Goal: Task Accomplishment & Management: Use online tool/utility

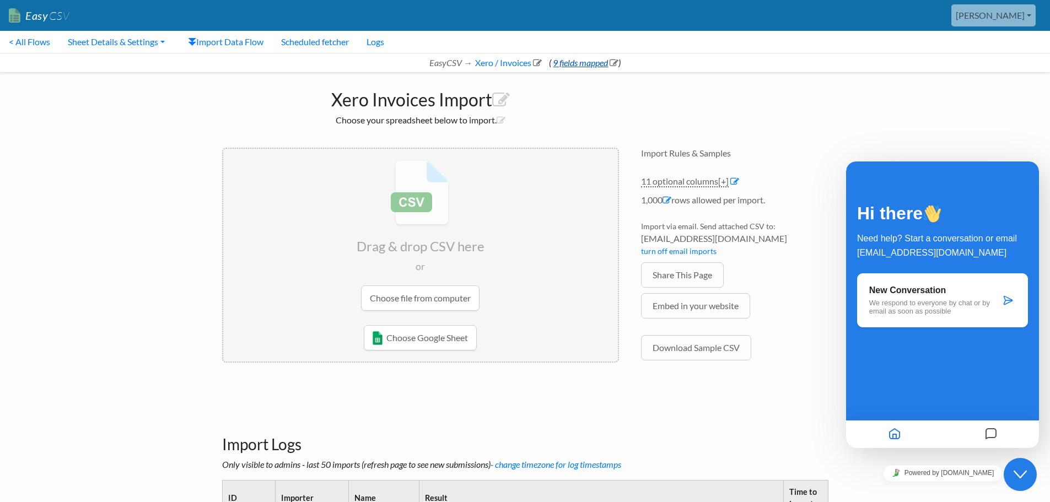
click at [588, 63] on link "9 fields mapped" at bounding box center [584, 62] width 67 height 10
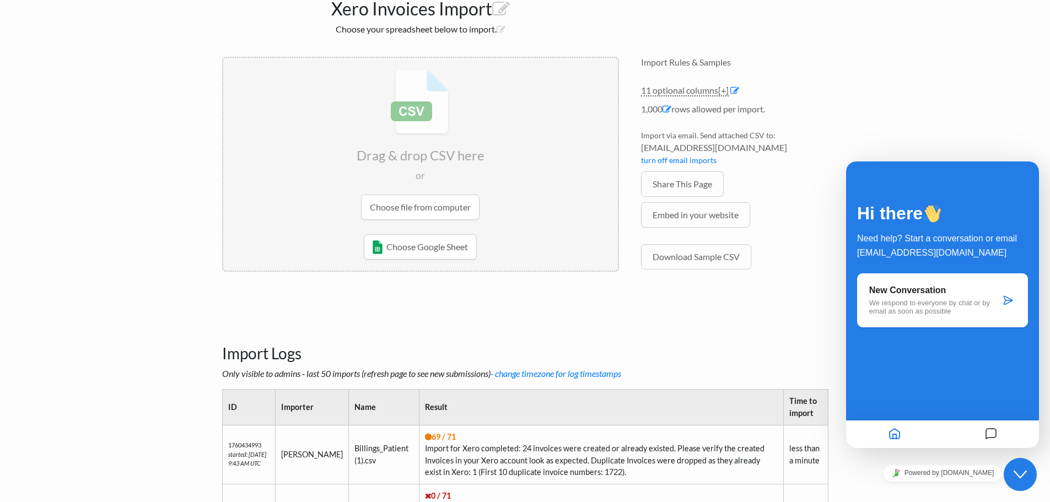
scroll to position [110, 0]
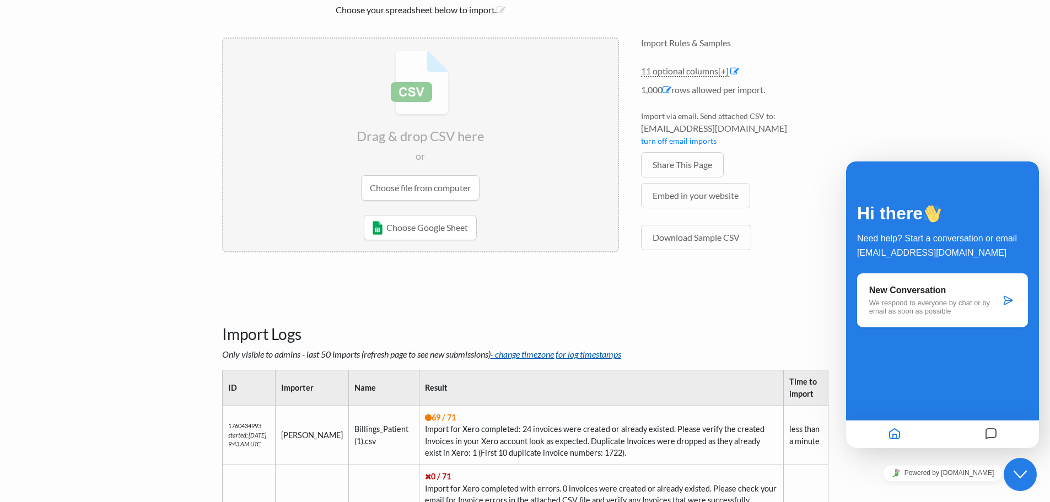
click at [543, 354] on link "- change timezone for log timestamps" at bounding box center [555, 354] width 131 height 10
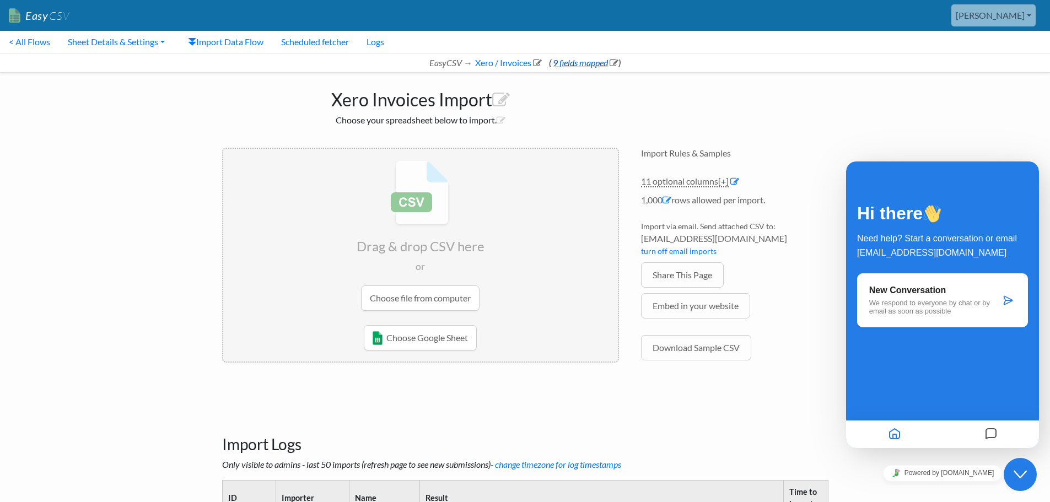
click at [583, 63] on link "9 fields mapped" at bounding box center [584, 62] width 67 height 10
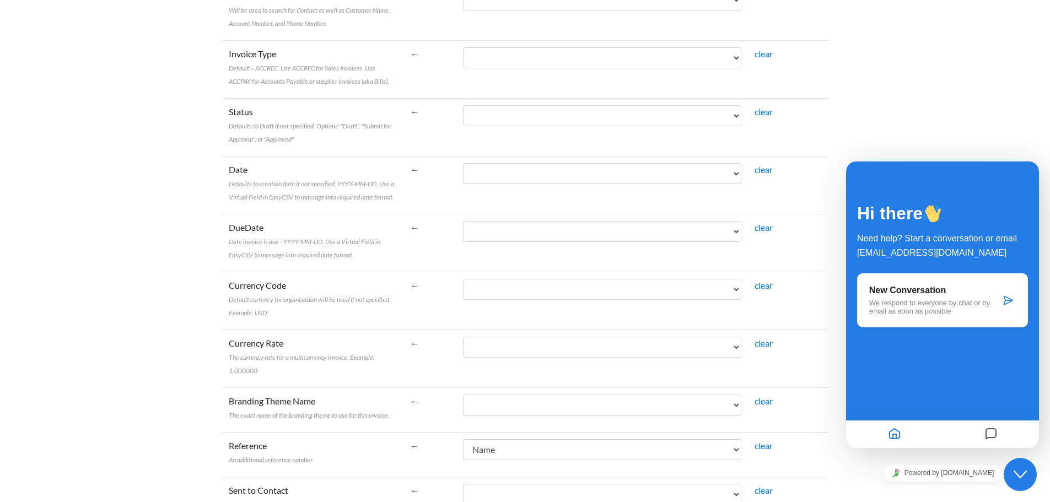
scroll to position [386, 0]
click at [570, 175] on select "Name Bill To Invoice Date Invoice No. Item Description Qty Fee Discount Net Fee…" at bounding box center [602, 173] width 278 height 21
select select "cr_770668"
click at [488, 163] on select "Name Bill To Invoice Date Invoice No. Item Description Qty Fee Discount Net Fee…" at bounding box center [602, 173] width 278 height 21
click at [579, 175] on select "Name Bill To Invoice Date Invoice No. Item Description Qty Fee Discount Net Fee…" at bounding box center [602, 173] width 278 height 21
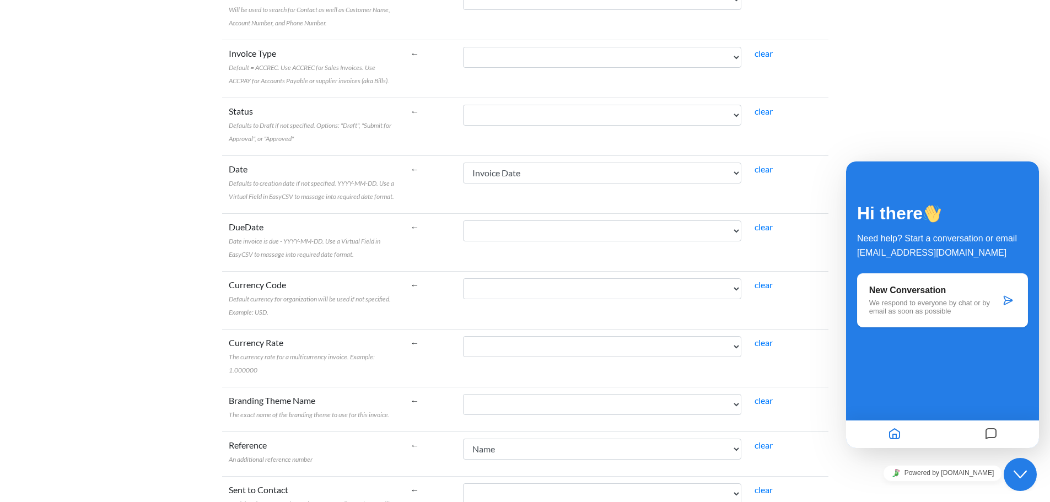
click at [446, 172] on td "←" at bounding box center [430, 184] width 53 height 58
click at [762, 172] on link "clear" at bounding box center [763, 169] width 18 height 10
select select
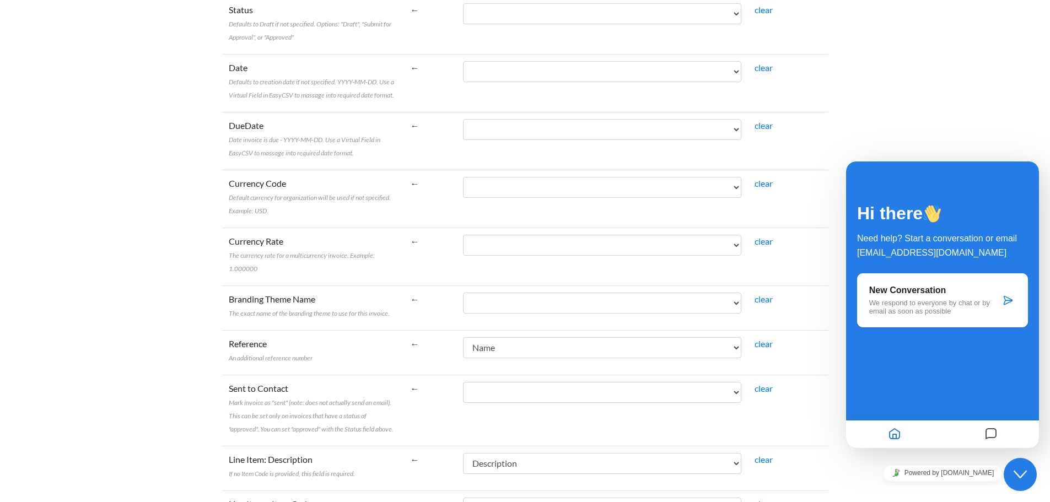
scroll to position [496, 0]
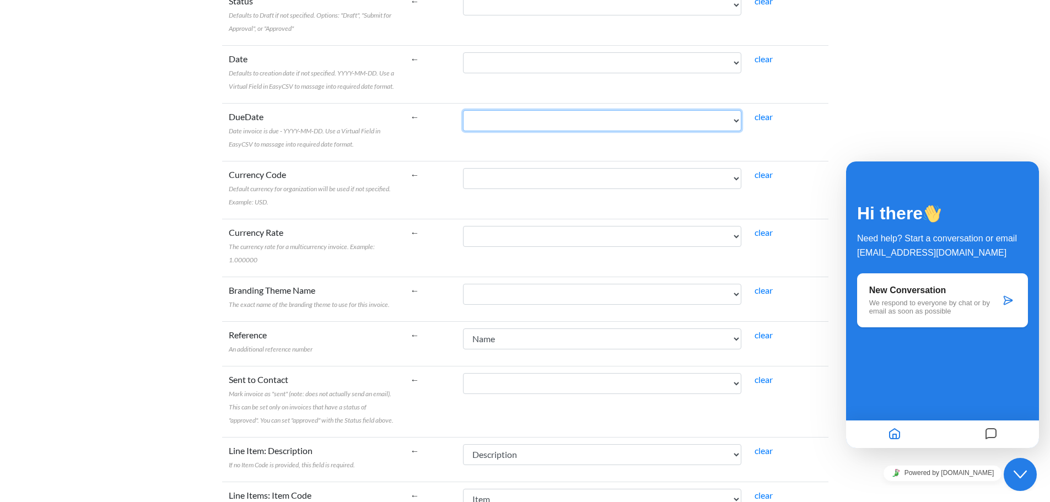
click at [587, 125] on select "Name Bill To Invoice Date Invoice No. Item Description Qty Fee Discount Net Fee…" at bounding box center [602, 120] width 278 height 21
select select "vf_24512"
click at [488, 110] on select "Name Bill To Invoice Date Invoice No. Item Description Qty Fee Discount Net Fee…" at bounding box center [602, 120] width 278 height 21
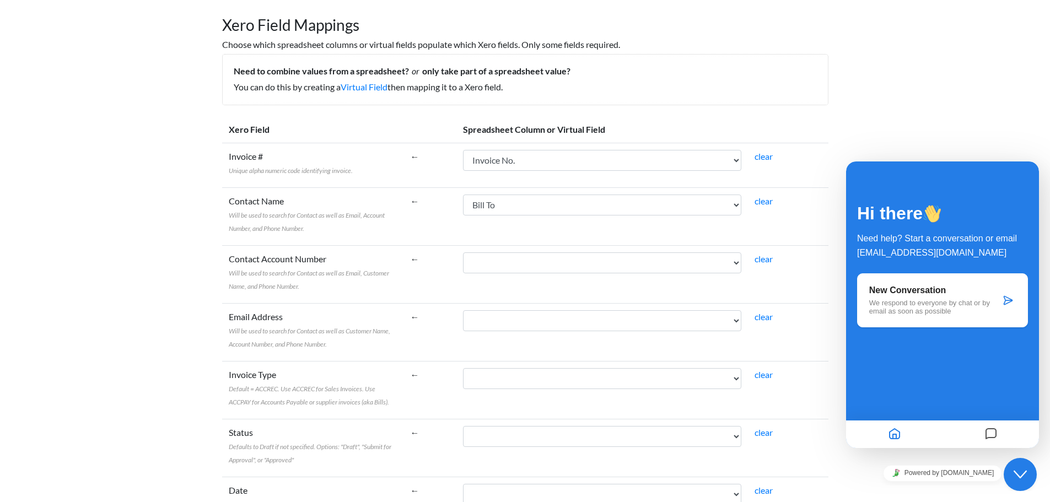
scroll to position [0, 0]
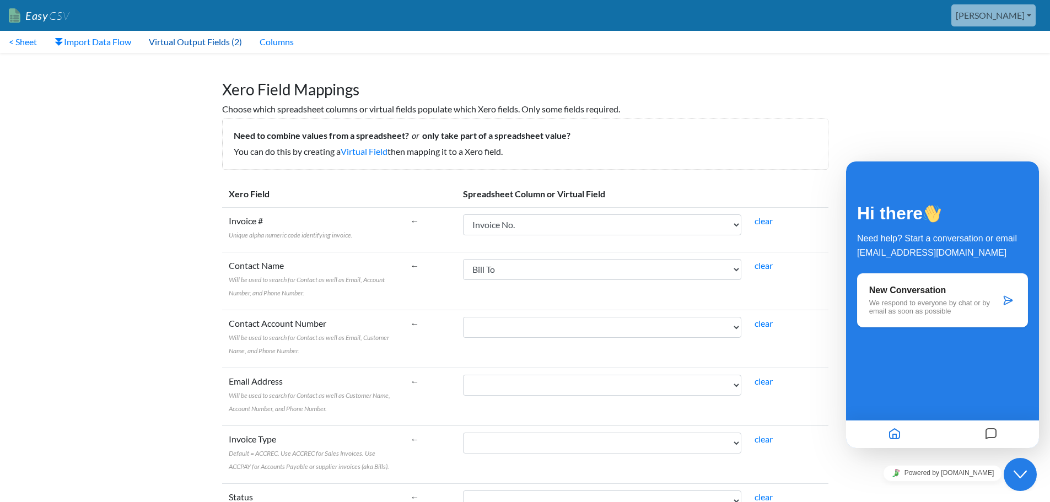
click at [196, 42] on link "Virtual Output Fields (2)" at bounding box center [195, 42] width 111 height 22
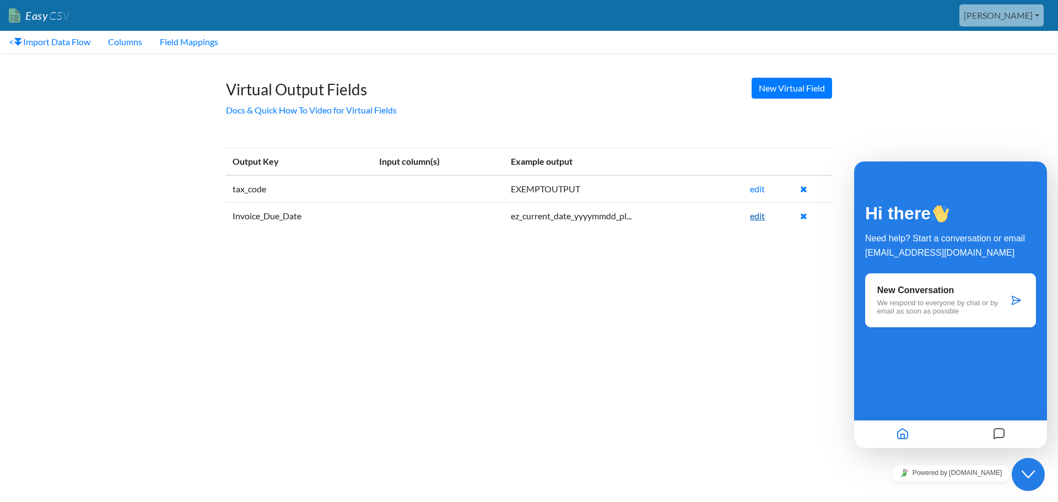
click at [759, 215] on link "edit" at bounding box center [757, 215] width 15 height 10
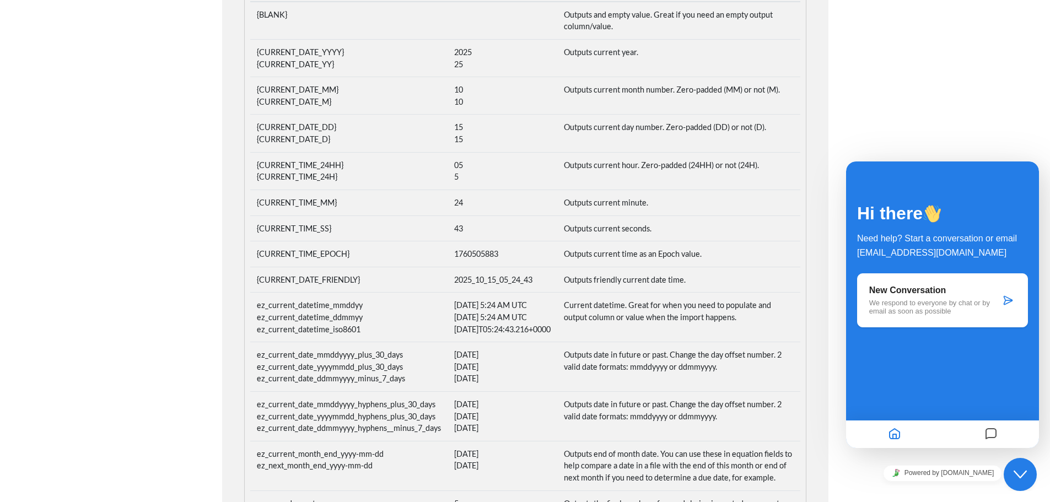
scroll to position [386, 0]
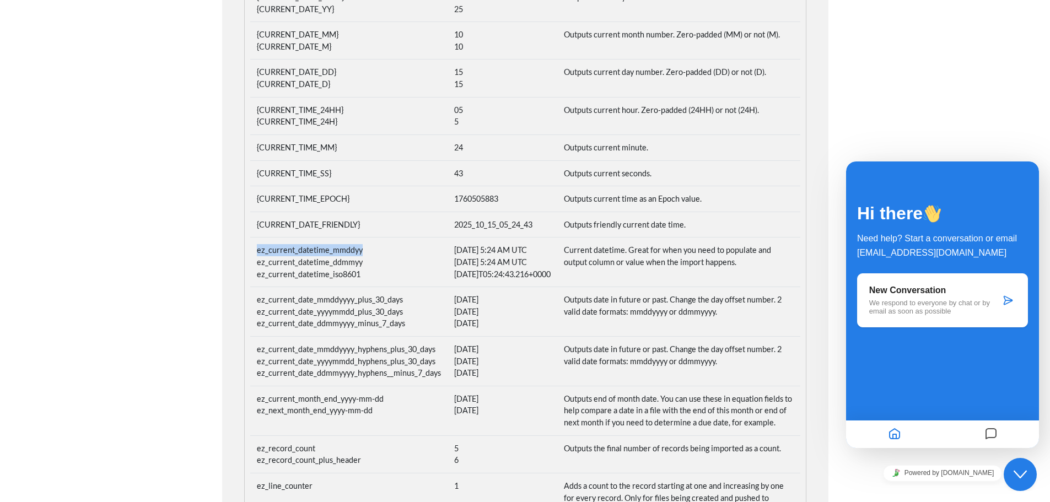
drag, startPoint x: 361, startPoint y: 249, endPoint x: 252, endPoint y: 252, distance: 109.7
click at [252, 252] on td "ez_current_datetime_mmddyy ez_current_datetime_ddmmyy ez_current_datetime_iso86…" at bounding box center [348, 262] width 197 height 50
click at [399, 325] on td "ez_current_date_mmddyyyy_plus_30_days ez_current_date_yyyymmdd_plus_30_days ez_…" at bounding box center [348, 312] width 197 height 50
drag, startPoint x: 398, startPoint y: 311, endPoint x: 256, endPoint y: 309, distance: 142.2
click at [256, 309] on td "ez_current_date_mmddyyyy_plus_30_days ez_current_date_yyyymmdd_plus_30_days ez_…" at bounding box center [348, 312] width 197 height 50
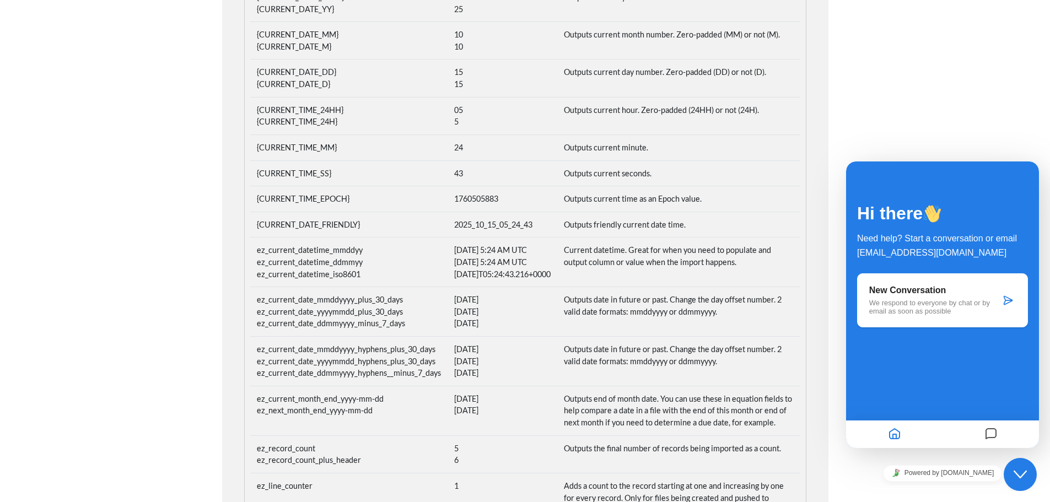
click at [332, 318] on td "ez_current_date_mmddyyyy_plus_30_days ez_current_date_yyyymmdd_plus_30_days ez_…" at bounding box center [348, 312] width 197 height 50
drag, startPoint x: 400, startPoint y: 309, endPoint x: 250, endPoint y: 305, distance: 150.5
click at [250, 305] on td "ez_current_date_mmddyyyy_plus_30_days ez_current_date_yyyymmdd_plus_30_days ez_…" at bounding box center [348, 312] width 197 height 50
copy td "ez_current_date_mmddyyyy_plus_30_day"
click at [381, 310] on td "ez_current_date_mmddyyyy_plus_30_days ez_current_date_yyyymmdd_plus_30_days ez_…" at bounding box center [348, 312] width 197 height 50
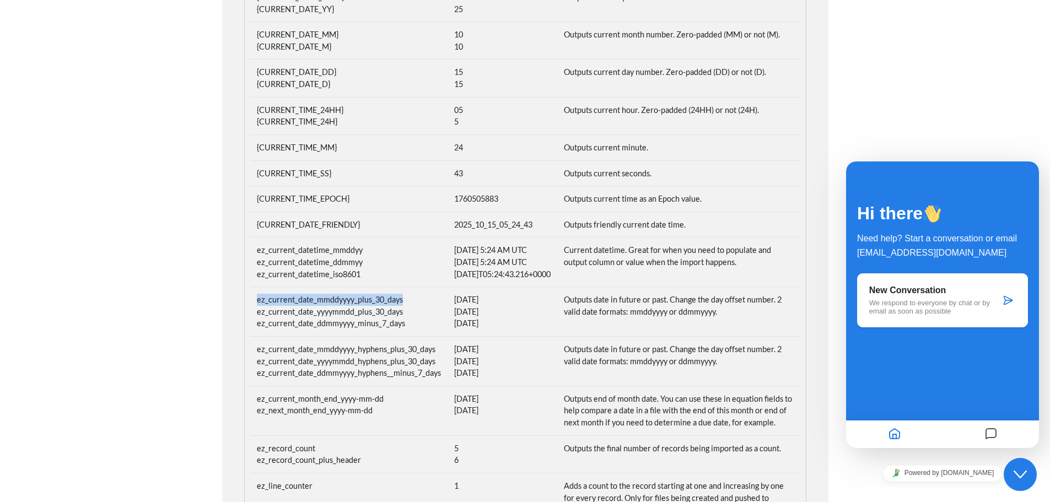
drag, startPoint x: 404, startPoint y: 310, endPoint x: 251, endPoint y: 308, distance: 152.6
click at [252, 309] on td "ez_current_date_mmddyyyy_plus_30_days ez_current_date_yyyymmdd_plus_30_days ez_…" at bounding box center [348, 312] width 197 height 50
copy td "ez_current_date_mmddyyyy_plus_30_days"
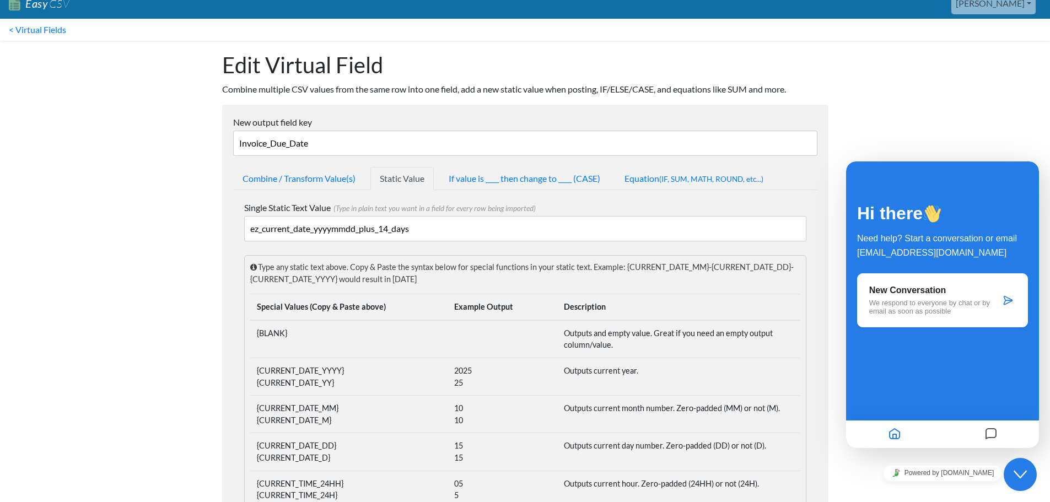
scroll to position [0, 0]
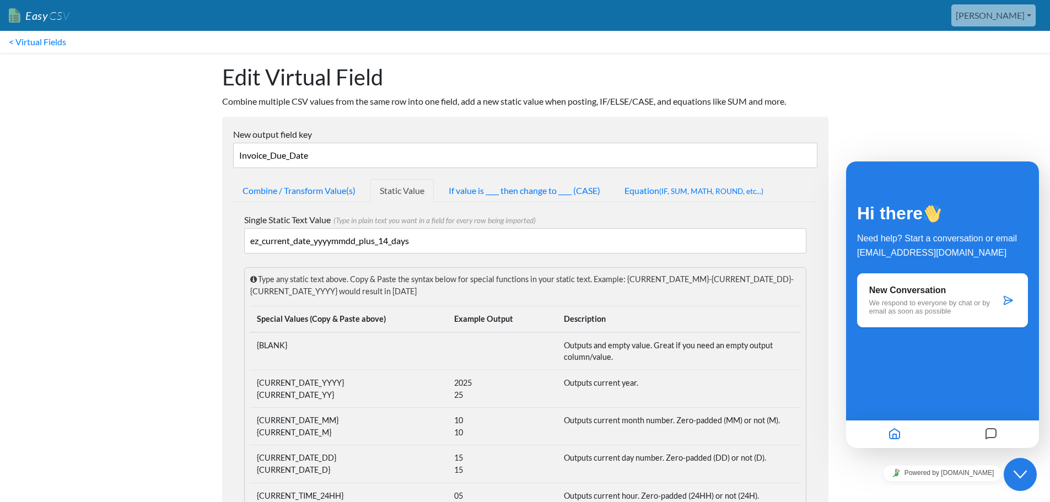
drag, startPoint x: 416, startPoint y: 239, endPoint x: 196, endPoint y: 239, distance: 219.8
paste input "mmddyyyy_plus_30"
click at [390, 240] on input "ez_current_date_mmddyyyy_plus_30_days" at bounding box center [525, 240] width 562 height 25
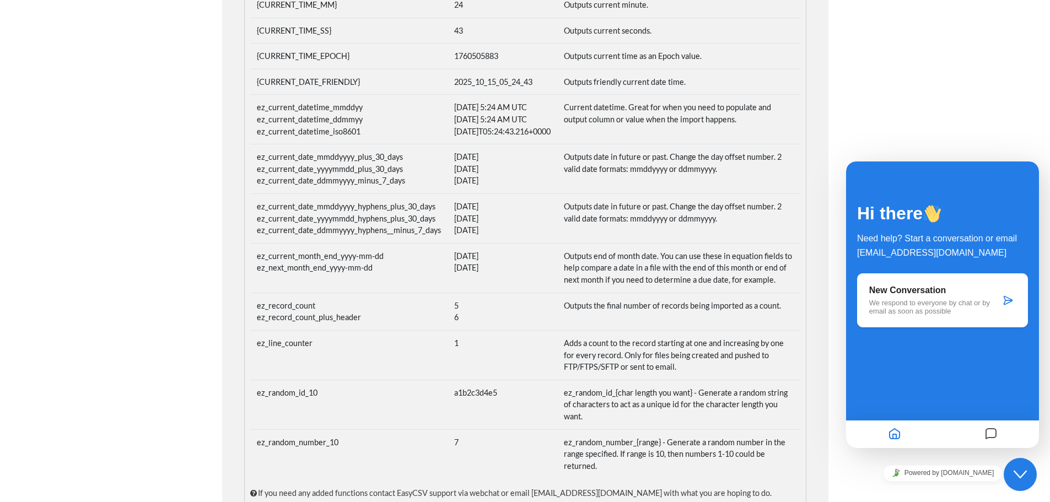
scroll to position [602, 0]
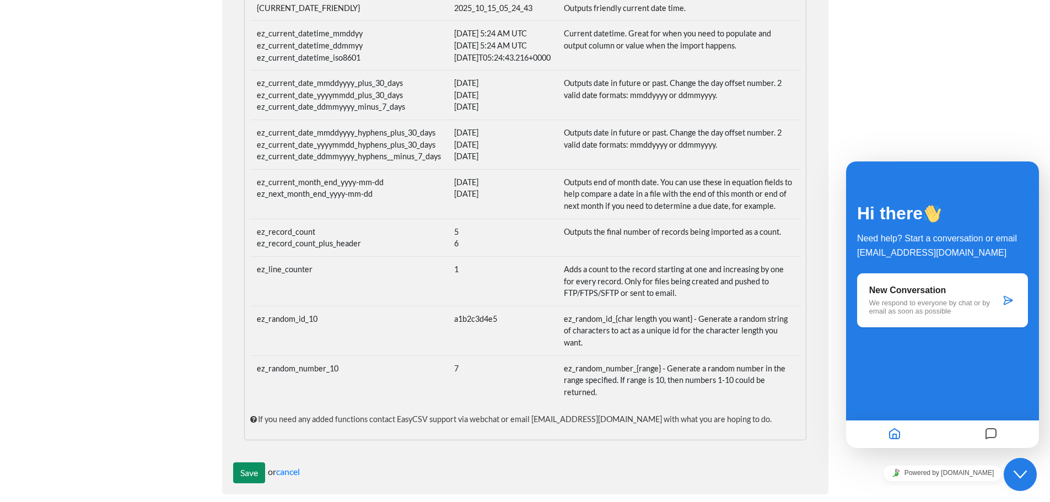
type input "ez_current_date_mmddyyyy_plus_14_days"
click at [243, 463] on input "Save" at bounding box center [249, 472] width 32 height 21
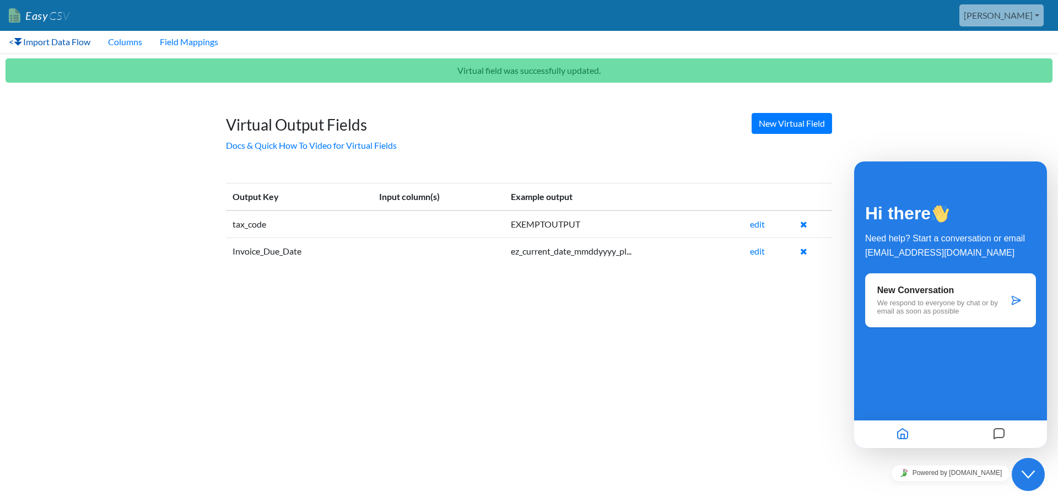
click at [9, 43] on link "< Import Data Flow" at bounding box center [49, 42] width 99 height 22
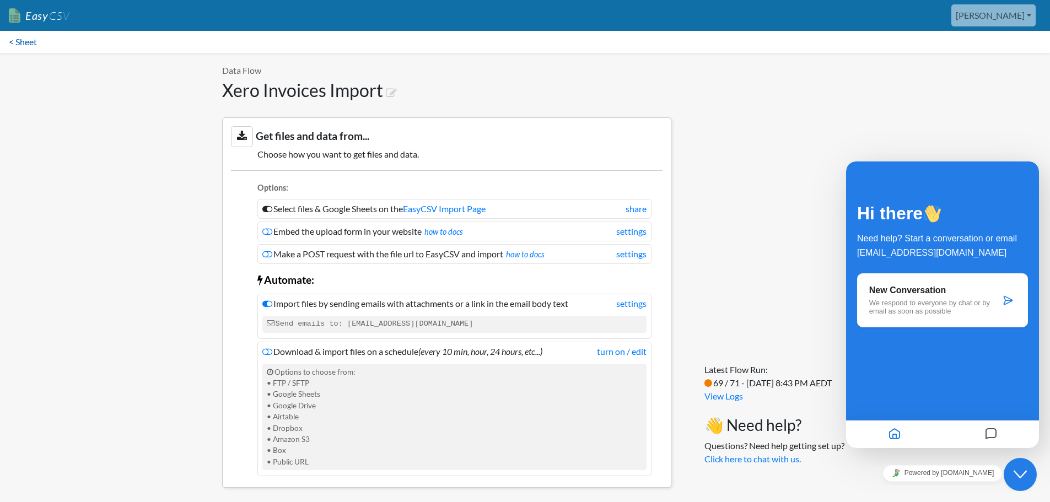
click at [26, 40] on link "< Sheet" at bounding box center [23, 42] width 46 height 22
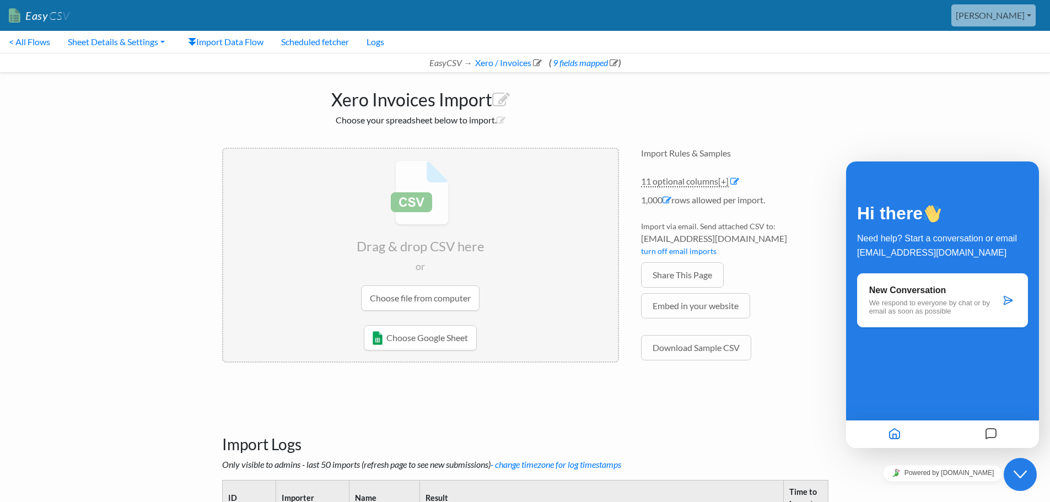
click at [450, 294] on input "file" at bounding box center [420, 236] width 394 height 174
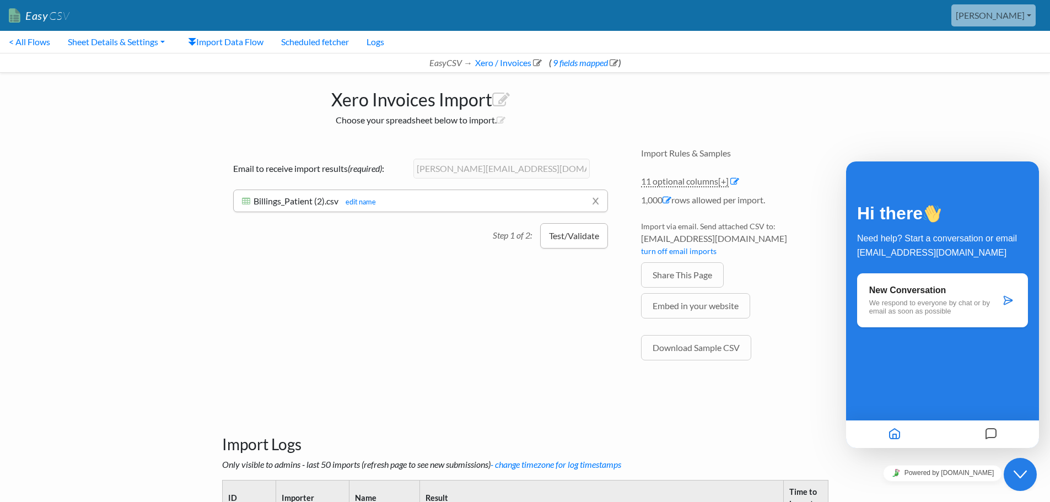
click at [561, 237] on button "Test/Validate" at bounding box center [574, 235] width 68 height 25
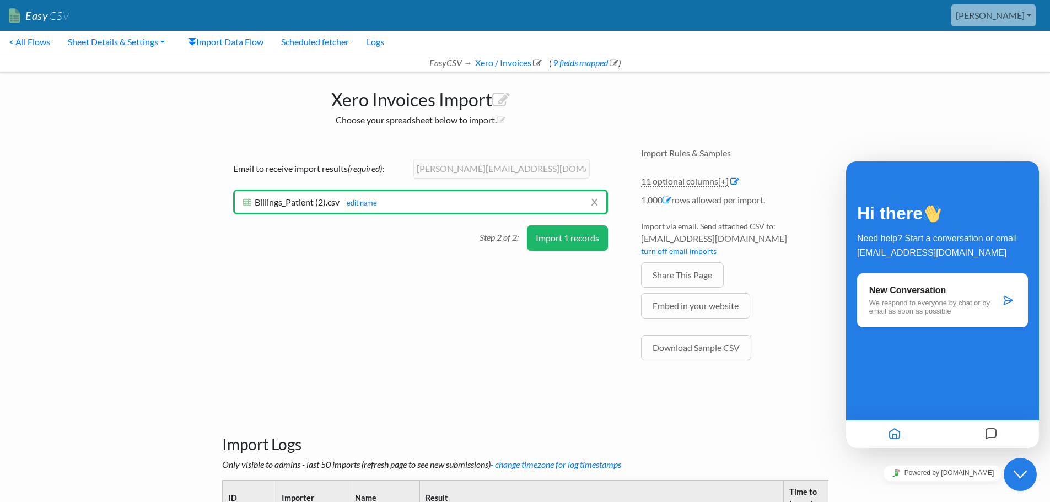
click at [552, 239] on button "Import 1 records" at bounding box center [567, 237] width 81 height 25
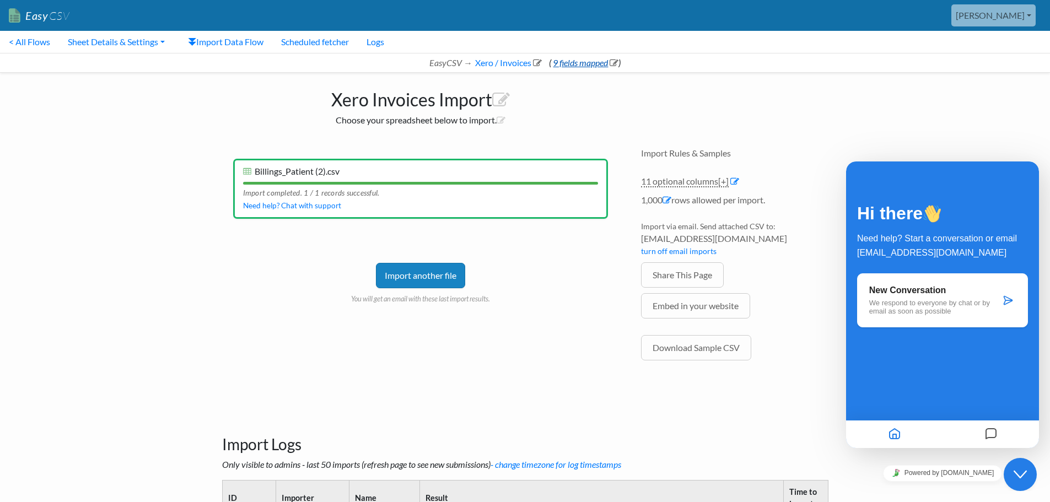
click at [590, 66] on link "9 fields mapped" at bounding box center [584, 62] width 67 height 10
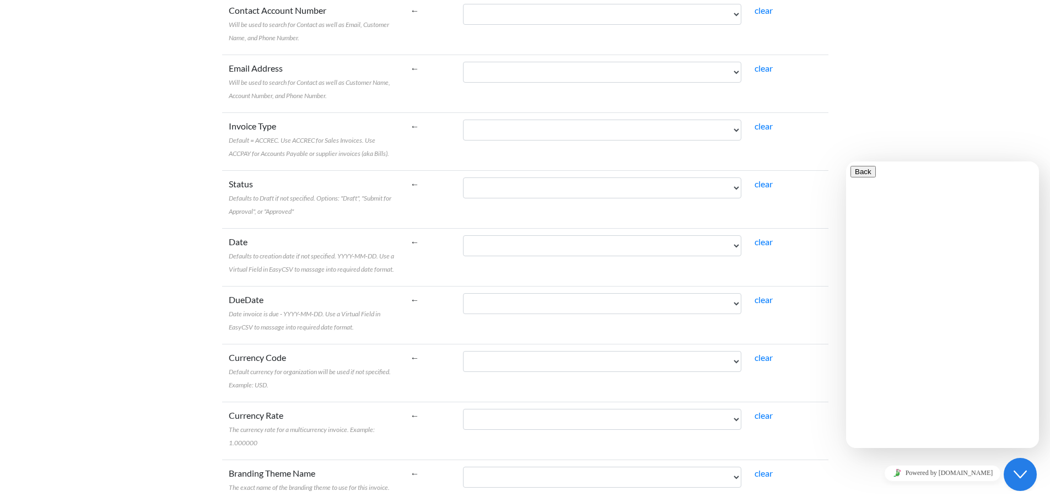
scroll to position [331, 0]
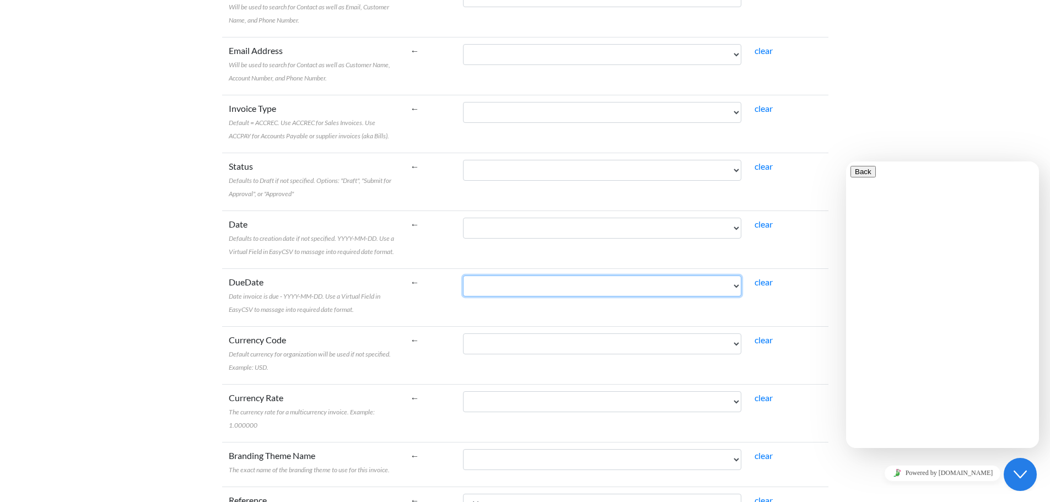
click at [592, 289] on select "Name Bill To Invoice Date Invoice No. Item Description Qty Fee Discount Net Fee…" at bounding box center [602, 285] width 278 height 21
select select "vf_24512"
click at [488, 275] on select "Name Bill To Invoice Date Invoice No. Item Description Qty Fee Discount Net Fee…" at bounding box center [602, 285] width 278 height 21
click at [814, 265] on td "clear" at bounding box center [788, 239] width 80 height 58
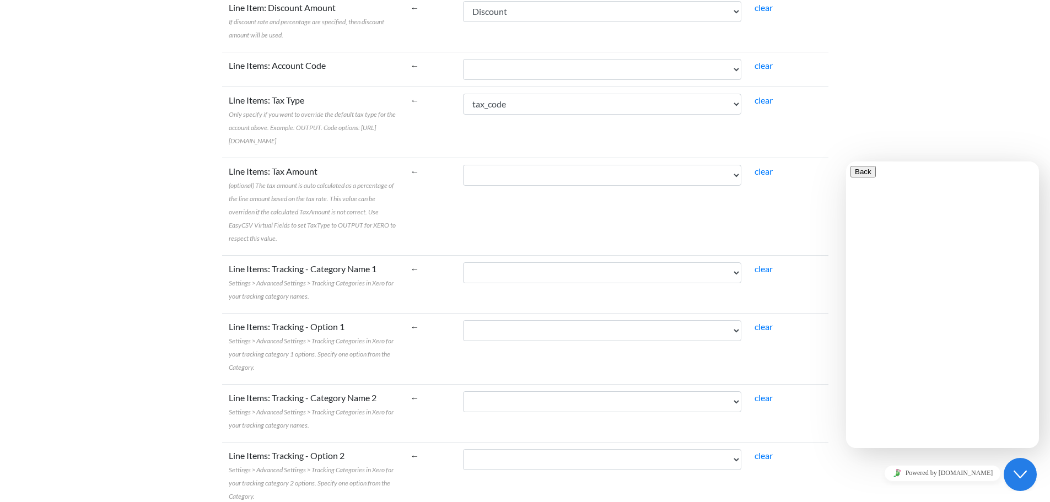
scroll to position [1204, 0]
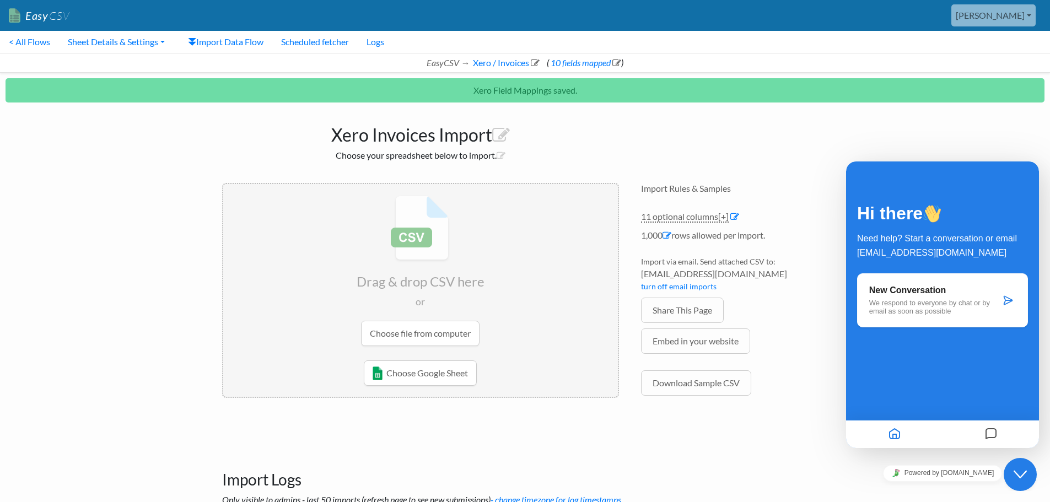
click at [427, 332] on input "file" at bounding box center [420, 271] width 394 height 174
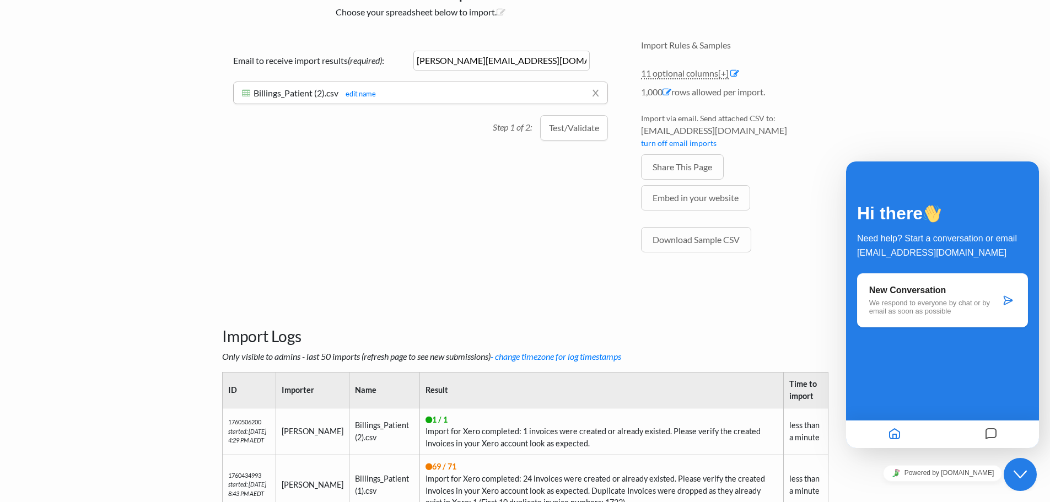
scroll to position [110, 0]
click at [569, 133] on button "Test/Validate" at bounding box center [574, 125] width 68 height 25
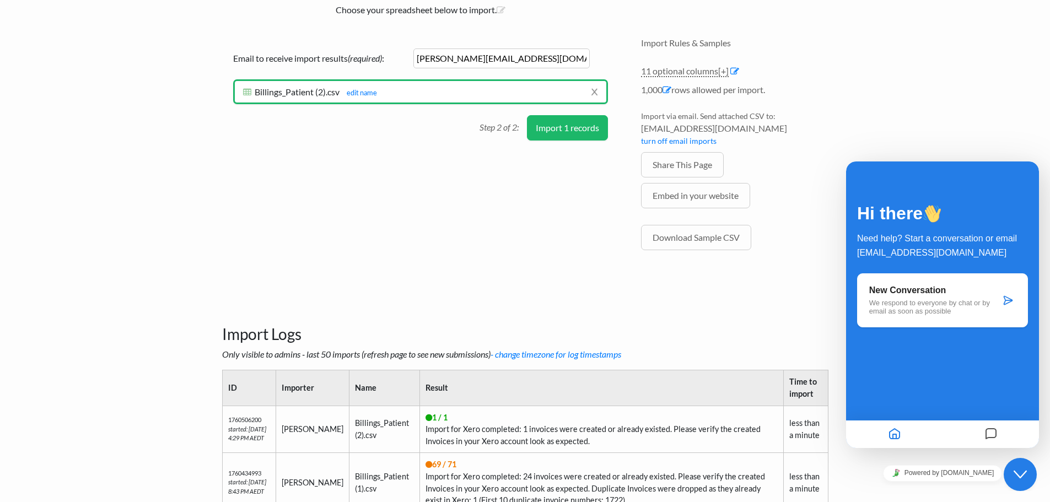
click at [573, 127] on button "Import 1 records" at bounding box center [567, 127] width 81 height 25
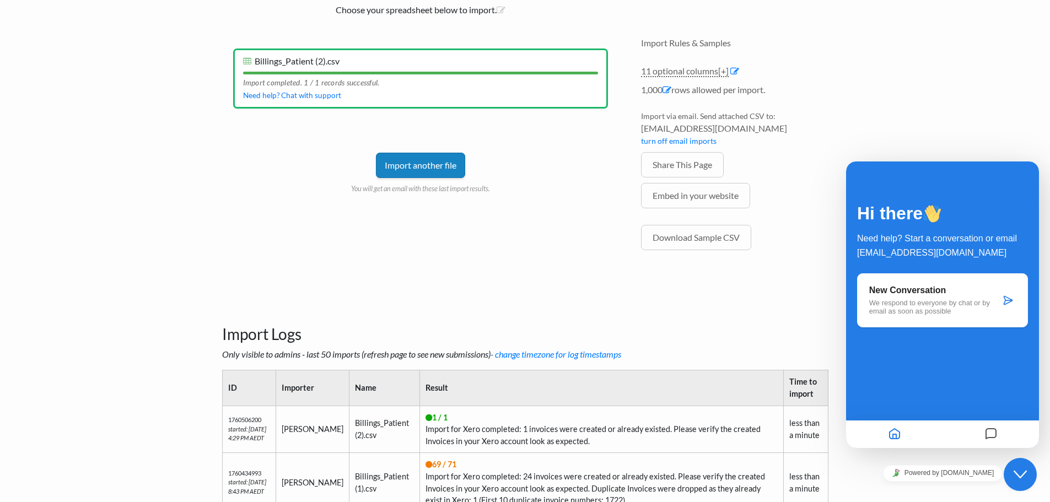
click at [420, 160] on link "Import another file" at bounding box center [420, 165] width 89 height 25
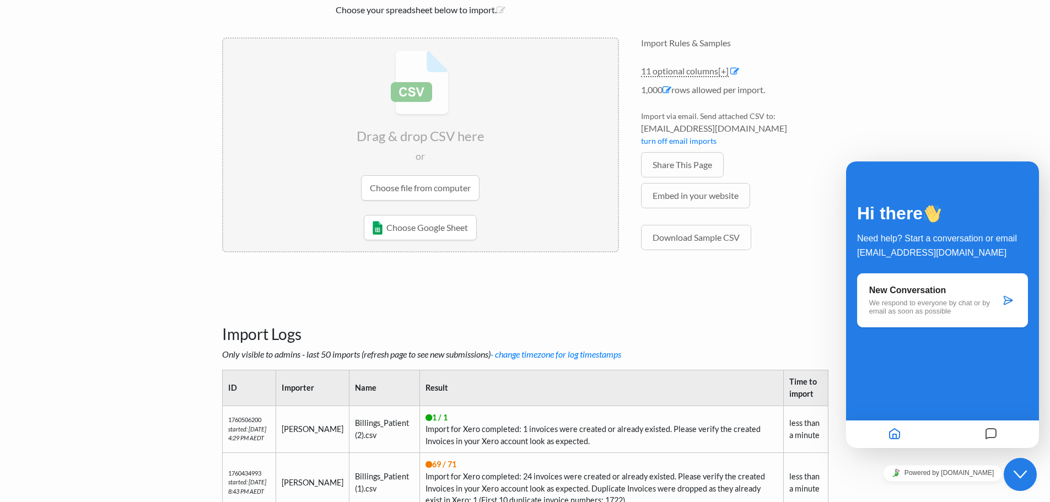
click at [418, 190] on input "file" at bounding box center [420, 126] width 394 height 174
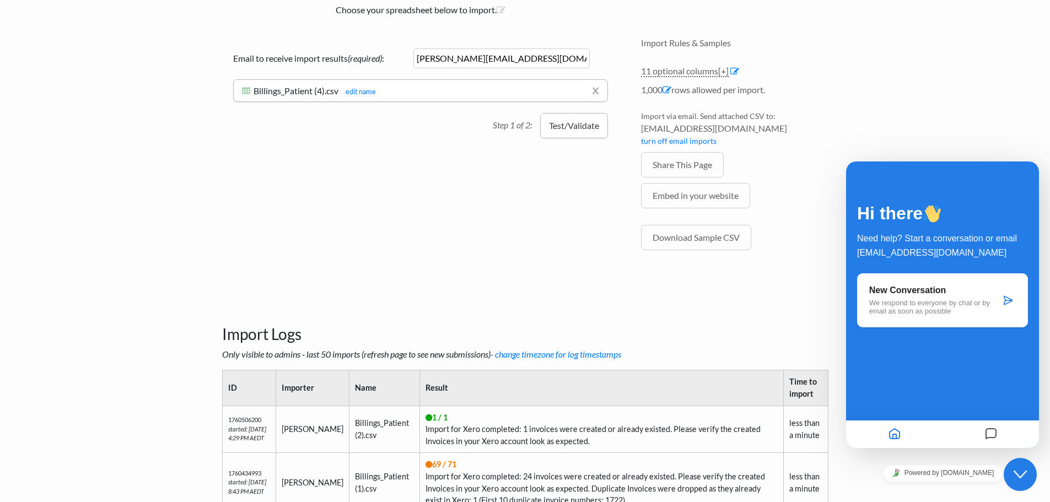
click at [556, 125] on button "Test/Validate" at bounding box center [574, 125] width 68 height 25
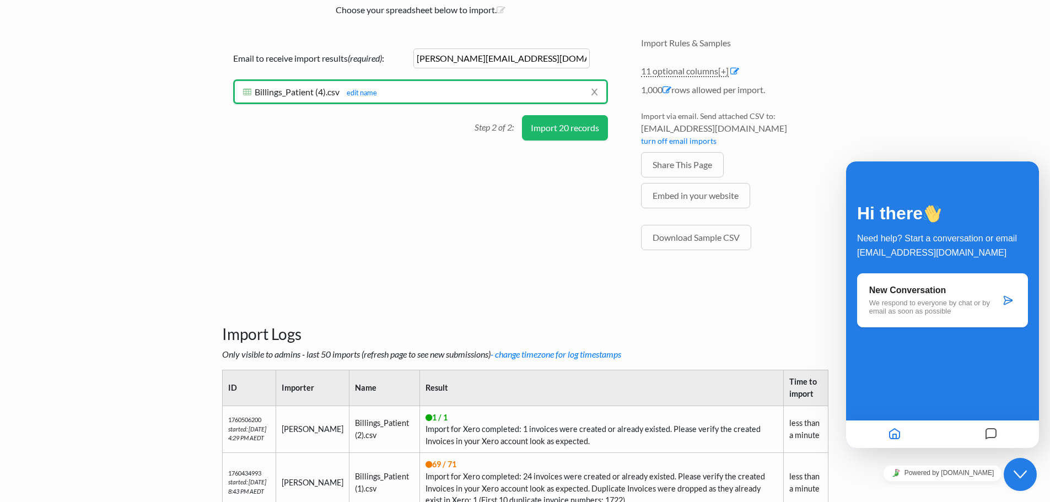
click at [567, 124] on button "Import 20 records" at bounding box center [565, 127] width 86 height 25
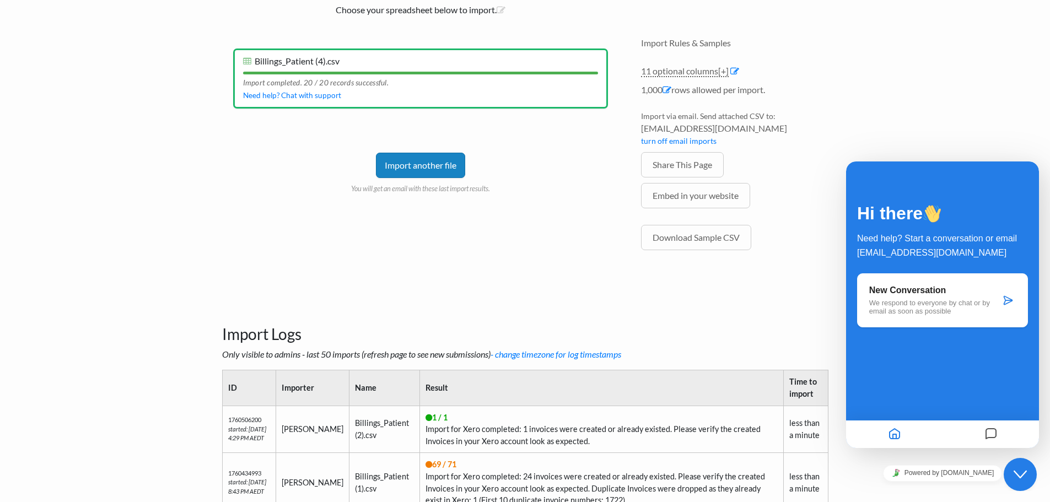
click at [986, 302] on p "We respond to everyone by chat or by email as soon as possible" at bounding box center [934, 307] width 131 height 17
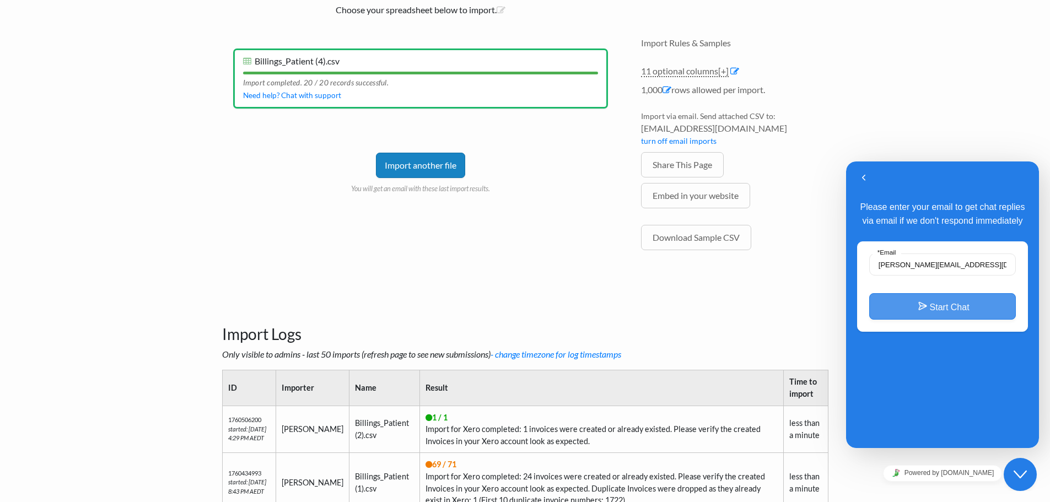
click at [952, 311] on button "Start Chat" at bounding box center [942, 306] width 147 height 26
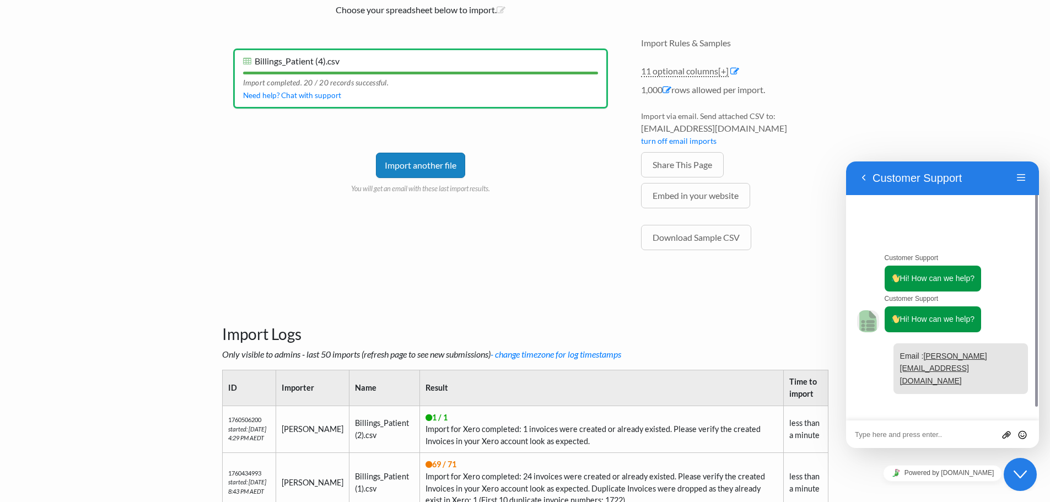
click at [929, 436] on textarea at bounding box center [942, 434] width 175 height 9
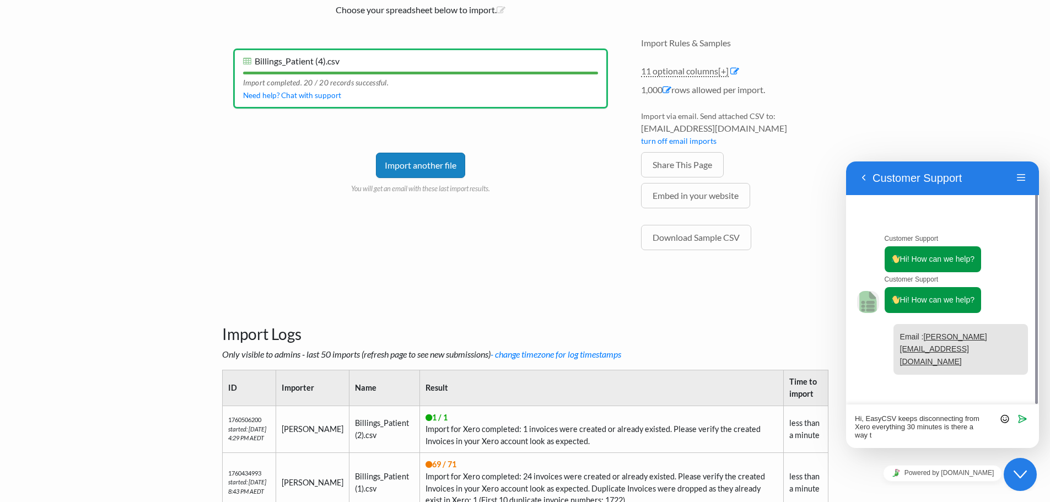
scroll to position [0, 0]
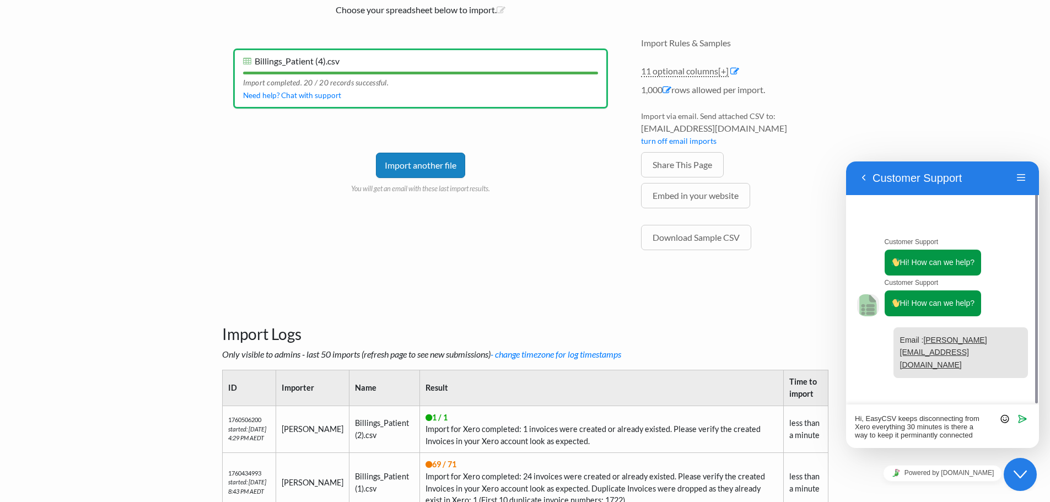
click at [915, 438] on textarea "Hi, EasyCSV keeps disconnecting from Xero everything 30 minutes is there a way …" at bounding box center [942, 426] width 175 height 25
click at [887, 424] on textarea "Hi, EasyCSV keeps disconnecting from Xero everything 30 minutes is there a way …" at bounding box center [942, 426] width 175 height 25
click at [969, 434] on textarea "Hi, EasyCSV keeps disconnecting from Xero every 30 minutes. Is there a way to k…" at bounding box center [942, 426] width 175 height 25
type textarea "Hi, EasyCSV keeps disconnecting from Xero every 30 minutes. Is there a way to k…"
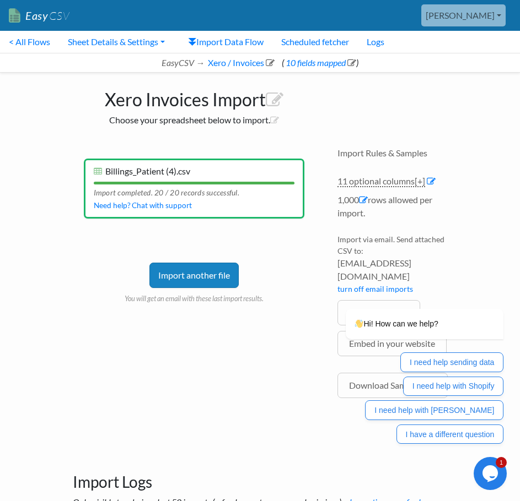
click at [489, 472] on icon "Chat widget" at bounding box center [489, 474] width 15 height 17
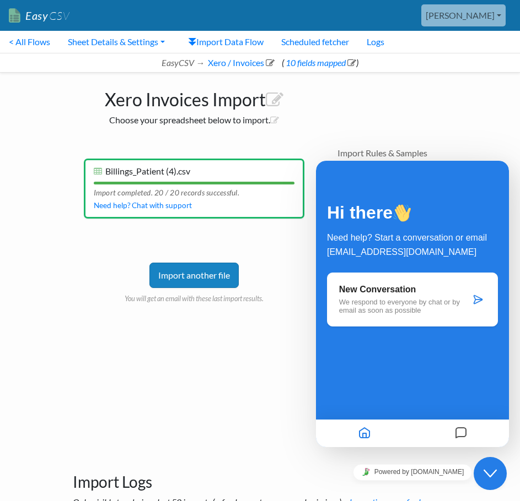
click at [463, 435] on icon "Messages" at bounding box center [460, 433] width 13 height 21
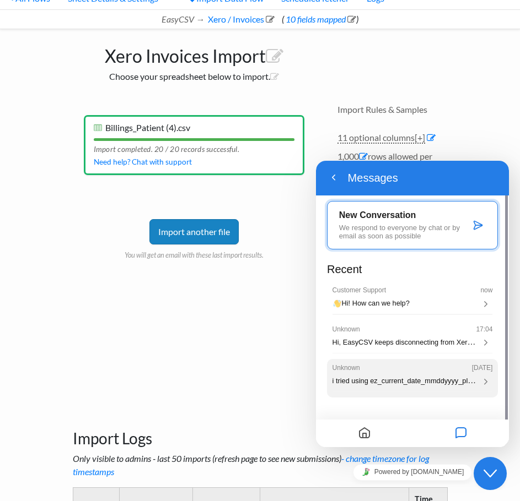
scroll to position [55, 0]
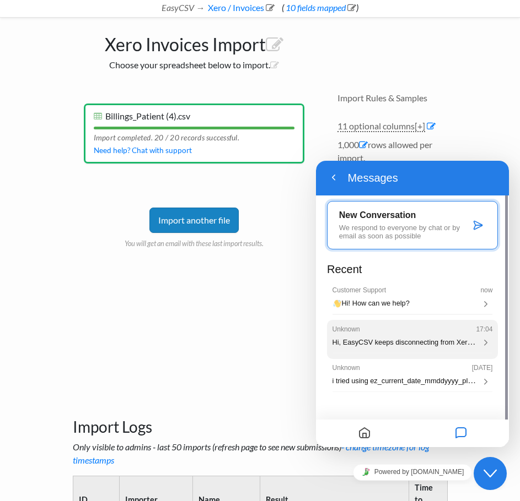
click at [454, 340] on span "Hi, EasyCSV keeps disconnecting from Xero every 30 minutes. Is there a way to k…" at bounding box center [507, 341] width 351 height 9
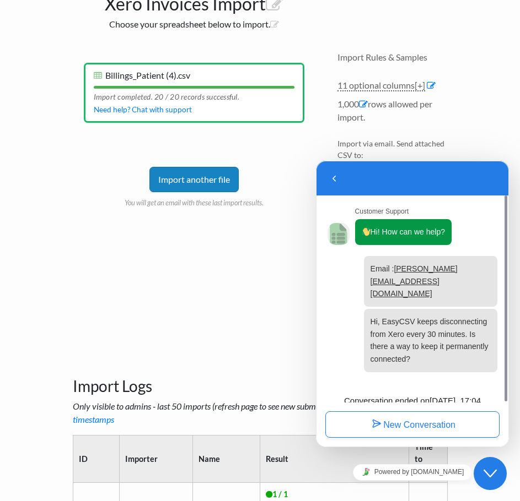
scroll to position [110, 0]
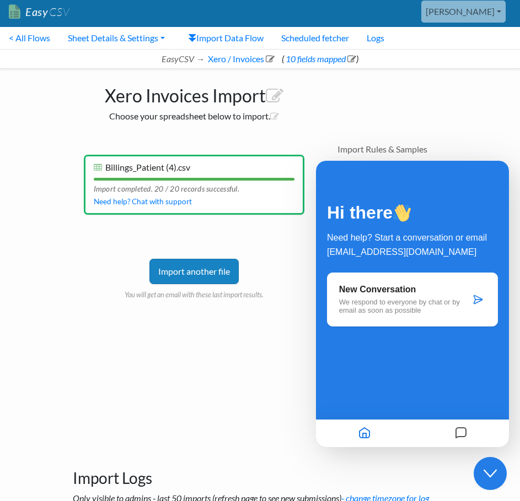
scroll to position [0, 0]
